Goal: Complete application form

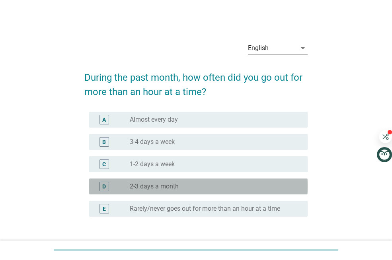
click at [176, 184] on label "2-3 days a month" at bounding box center [154, 186] width 49 height 8
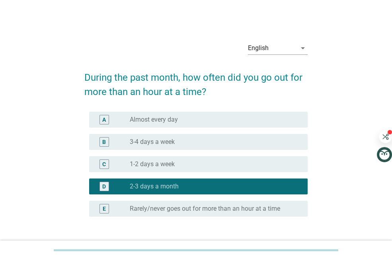
click at [353, 235] on div "English arrow_drop_down During the past month, how often did you go out for mor…" at bounding box center [195, 150] width 353 height 242
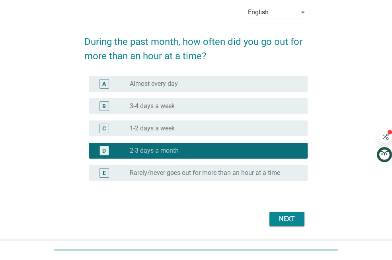
scroll to position [59, 0]
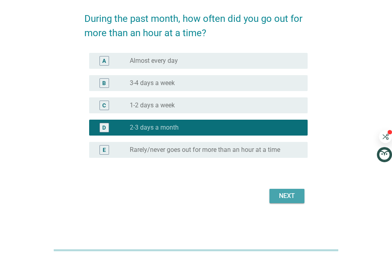
click at [290, 199] on div "Next" at bounding box center [286, 196] width 22 height 10
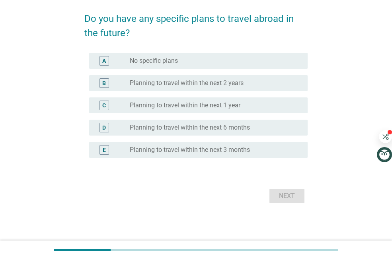
scroll to position [0, 0]
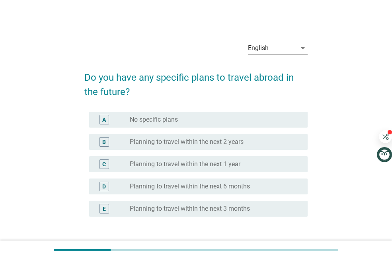
click at [228, 147] on div "B radio_button_unchecked Planning to travel within the next 2 years" at bounding box center [198, 142] width 218 height 16
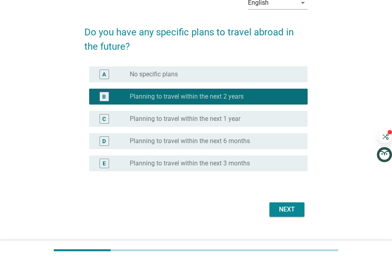
scroll to position [47, 0]
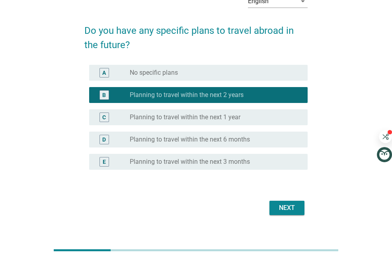
click at [289, 205] on div "Next" at bounding box center [286, 208] width 22 height 10
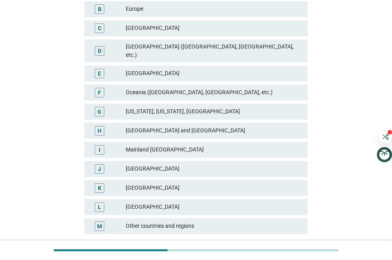
scroll to position [149, 0]
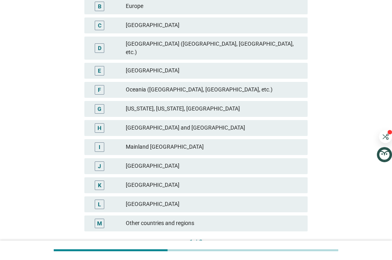
click at [142, 180] on div "[GEOGRAPHIC_DATA]" at bounding box center [213, 185] width 175 height 10
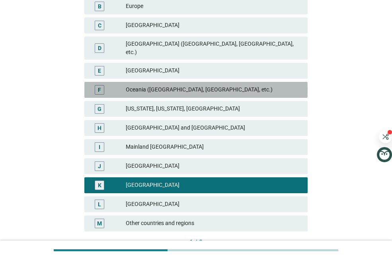
click at [104, 85] on div "F" at bounding box center [100, 90] width 10 height 10
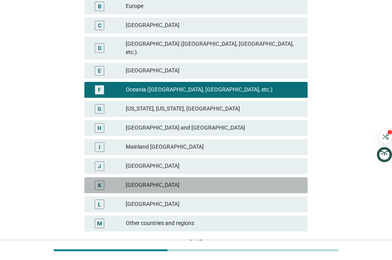
click at [134, 180] on div "[GEOGRAPHIC_DATA]" at bounding box center [213, 185] width 175 height 10
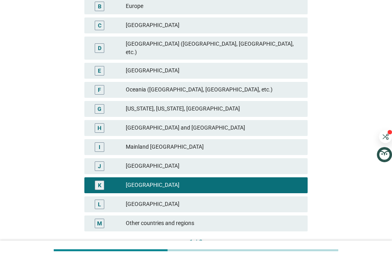
click at [364, 211] on div "English arrow_drop_down Please select up to three countries or regions you woul…" at bounding box center [195, 75] width 353 height 390
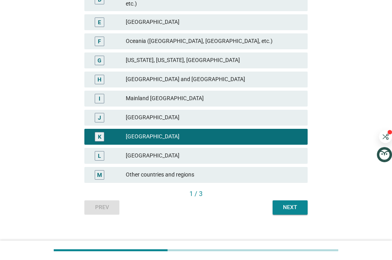
scroll to position [200, 0]
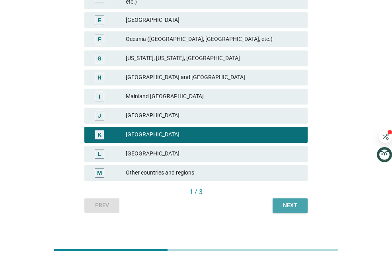
click at [285, 201] on div "Next" at bounding box center [290, 205] width 22 height 8
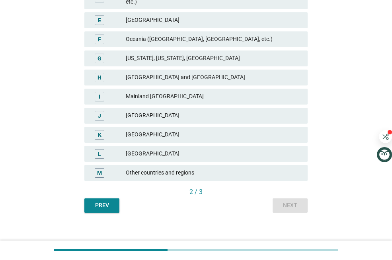
scroll to position [0, 0]
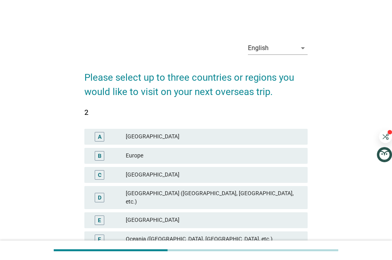
click at [346, 194] on div "English arrow_drop_down Please select up to three countries or regions you woul…" at bounding box center [195, 224] width 353 height 390
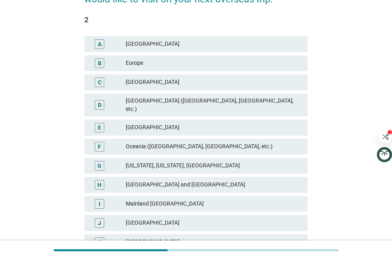
scroll to position [89, 0]
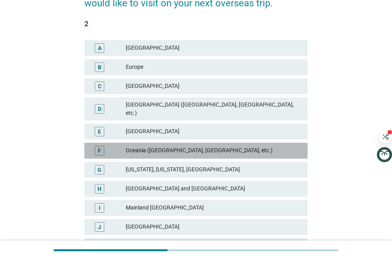
click at [97, 146] on div "F" at bounding box center [100, 151] width 10 height 10
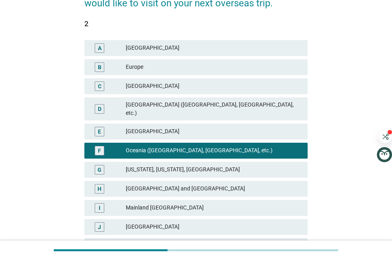
click at [363, 173] on div "English arrow_drop_down Please select up to three countries or regions you woul…" at bounding box center [195, 135] width 353 height 390
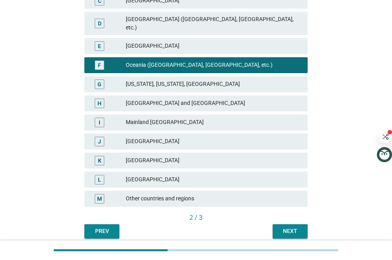
scroll to position [200, 0]
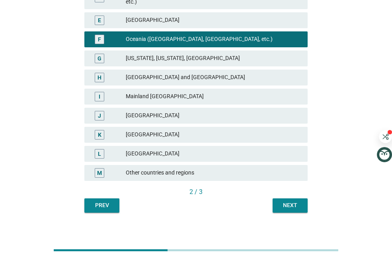
click at [282, 201] on div "Next" at bounding box center [290, 205] width 22 height 8
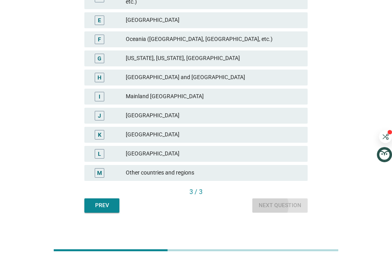
scroll to position [0, 0]
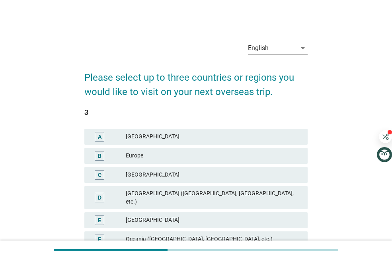
click at [99, 155] on div "B" at bounding box center [100, 155] width 4 height 8
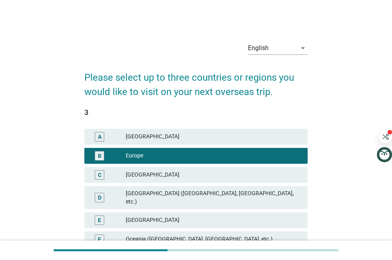
click at [341, 196] on div "English arrow_drop_down Please select up to three countries or regions you woul…" at bounding box center [195, 224] width 353 height 390
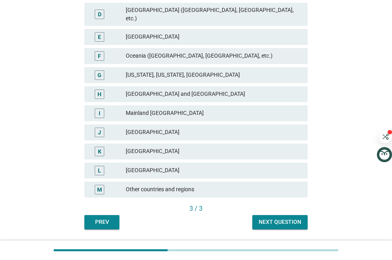
scroll to position [200, 0]
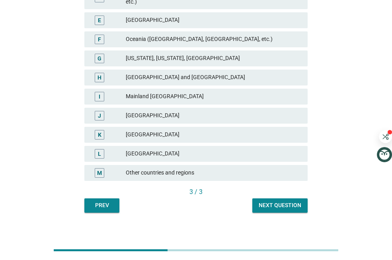
click at [271, 201] on div "Next question" at bounding box center [279, 205] width 43 height 8
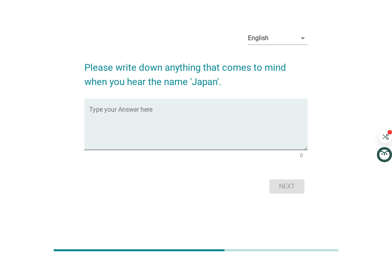
scroll to position [0, 0]
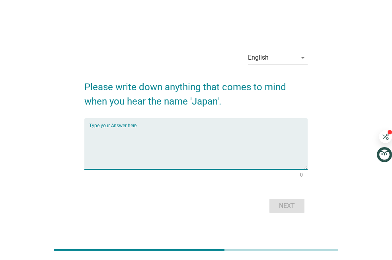
click at [145, 142] on textarea "Type your Answer here" at bounding box center [198, 149] width 218 height 42
type textarea "anime and manga"
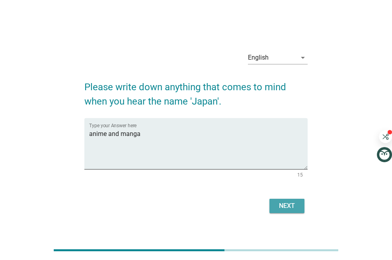
click at [295, 209] on div "Next" at bounding box center [286, 206] width 22 height 10
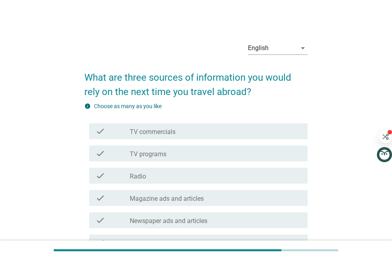
click at [337, 109] on div "English arrow_drop_down What are three sources of information you would rely on…" at bounding box center [195, 262] width 353 height 466
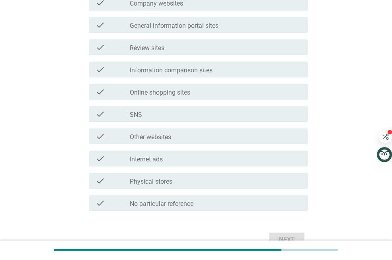
scroll to position [254, 0]
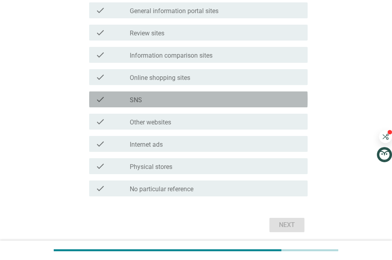
click at [155, 101] on div "check_box_outline_blank SNS" at bounding box center [215, 100] width 171 height 10
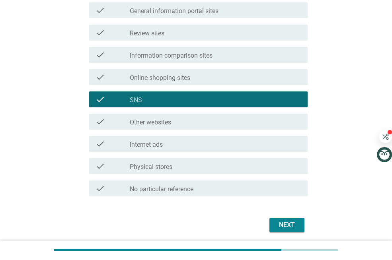
click at [177, 145] on div "check_box_outline_blank Internet ads" at bounding box center [215, 144] width 171 height 10
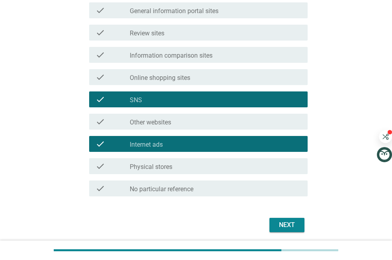
click at [286, 227] on div "Next" at bounding box center [286, 225] width 22 height 10
